Goal: Information Seeking & Learning: Learn about a topic

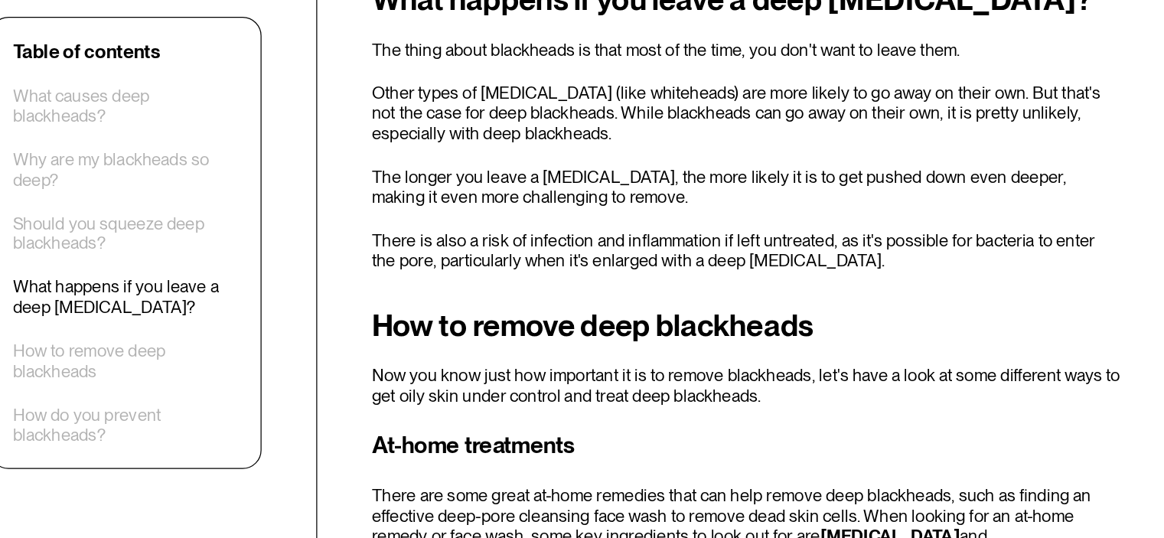
scroll to position [1657, 0]
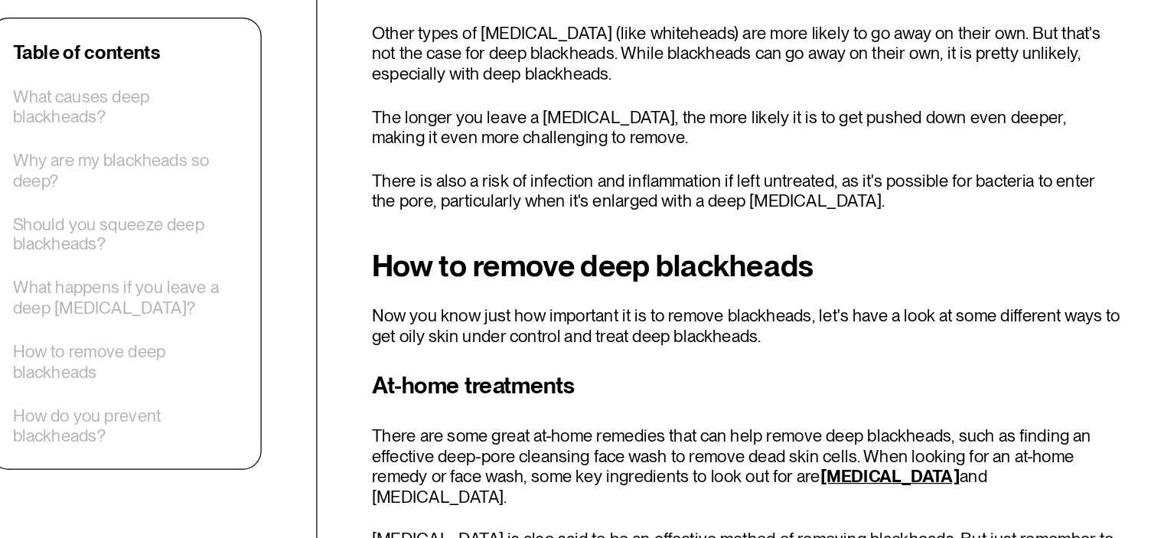
drag, startPoint x: 710, startPoint y: 354, endPoint x: 714, endPoint y: 342, distance: 12.8
click at [714, 349] on p "Now you know just how important it is to remove blackheads, let's have a look a…" at bounding box center [737, 365] width 609 height 33
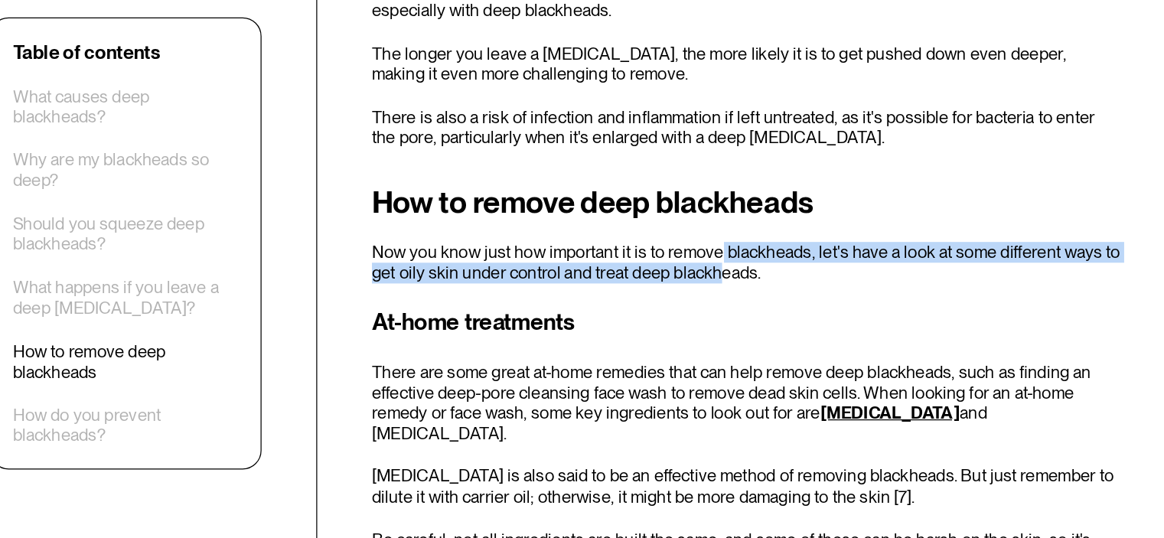
scroll to position [1741, 0]
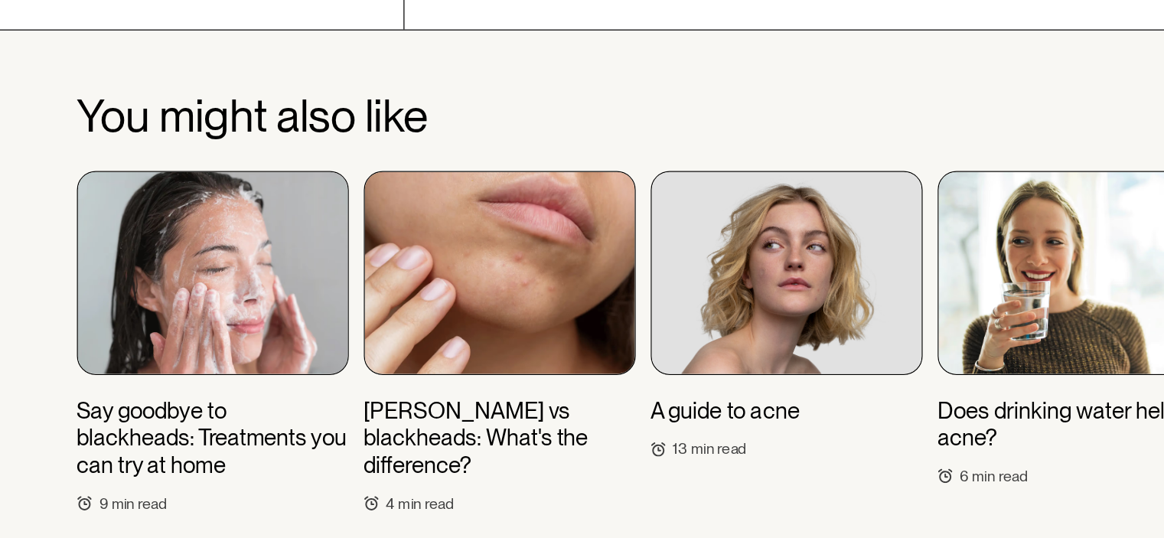
scroll to position [3639, 0]
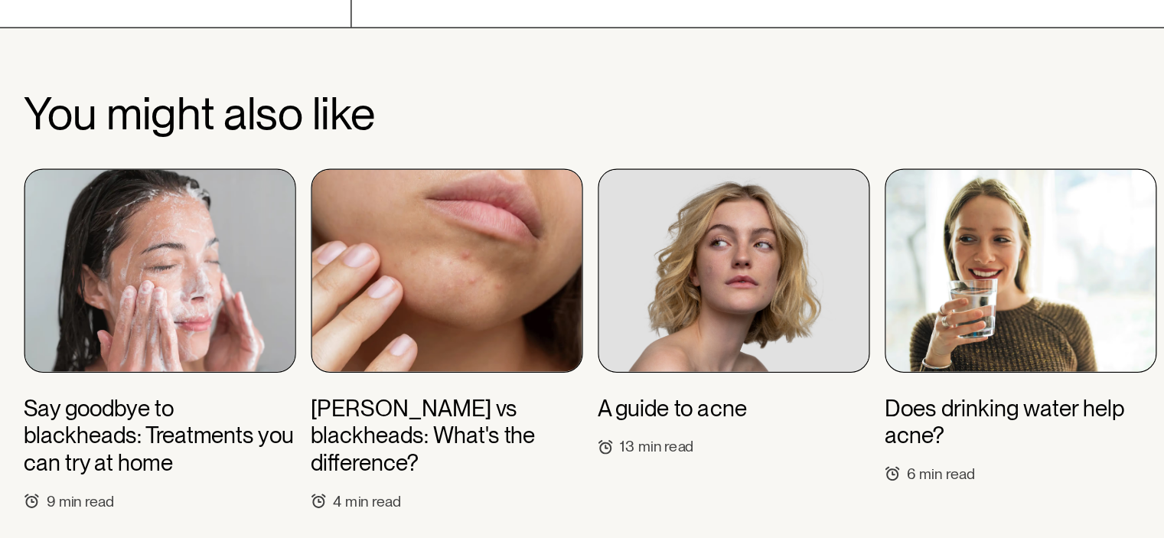
click at [891, 305] on img at bounding box center [931, 320] width 220 height 165
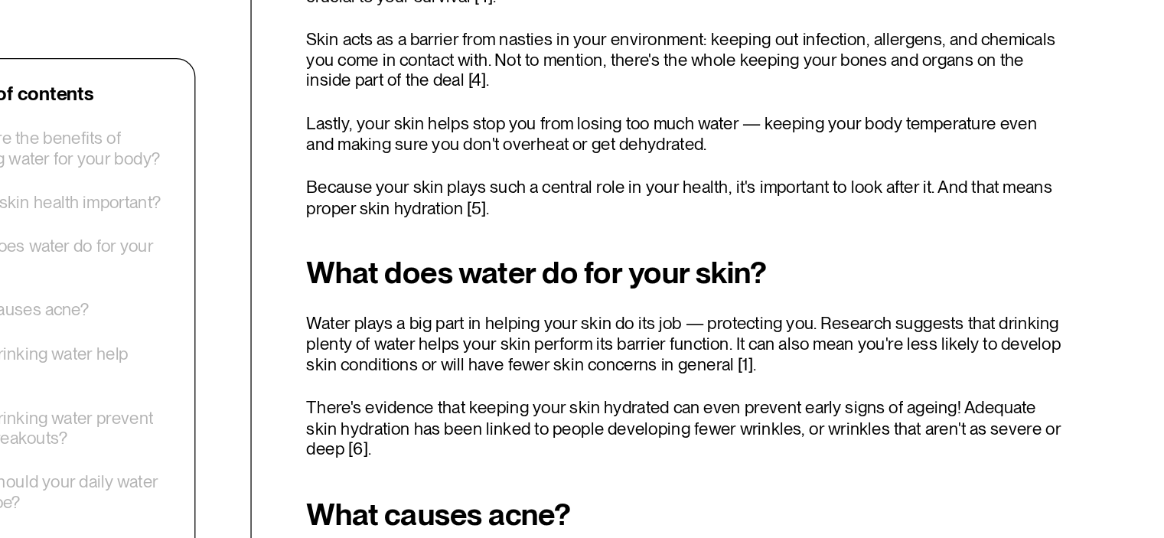
scroll to position [1277, 0]
